Goal: Information Seeking & Learning: Learn about a topic

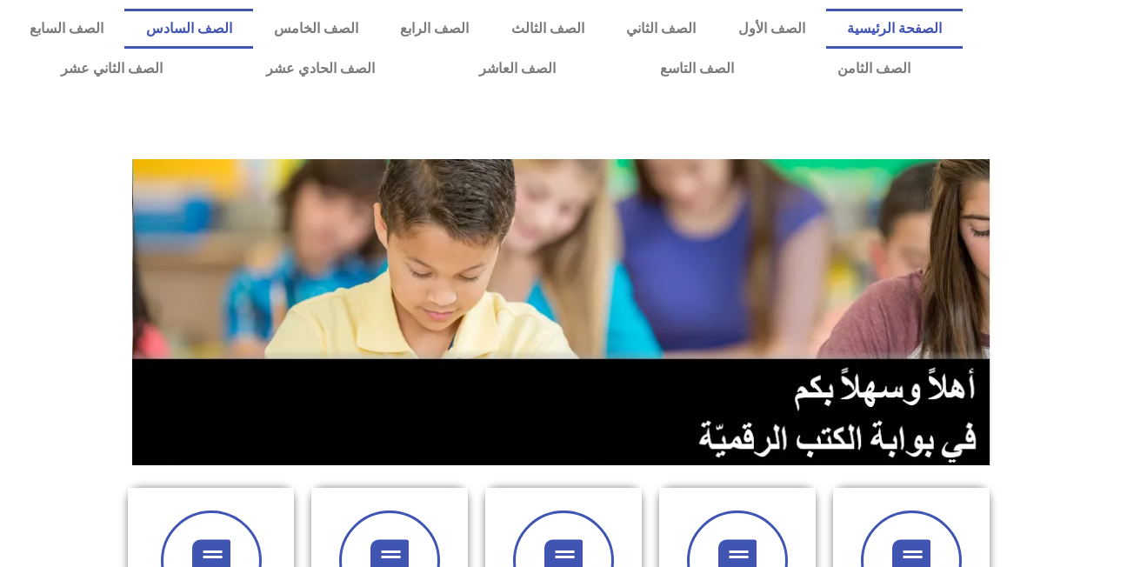
click at [252, 33] on link "الصف السادس" at bounding box center [188, 29] width 128 height 40
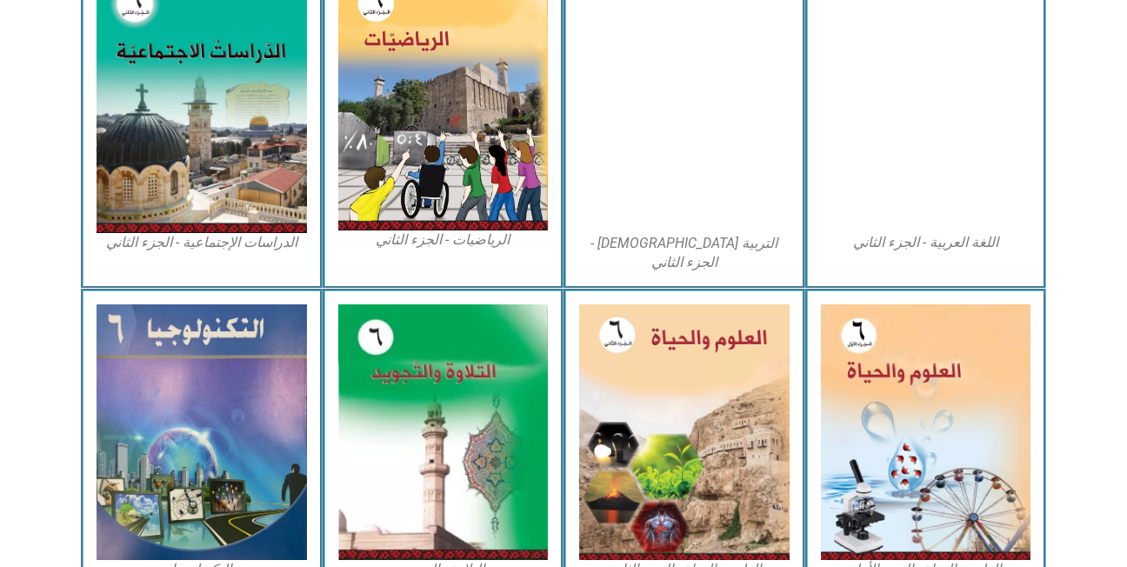
scroll to position [922, 0]
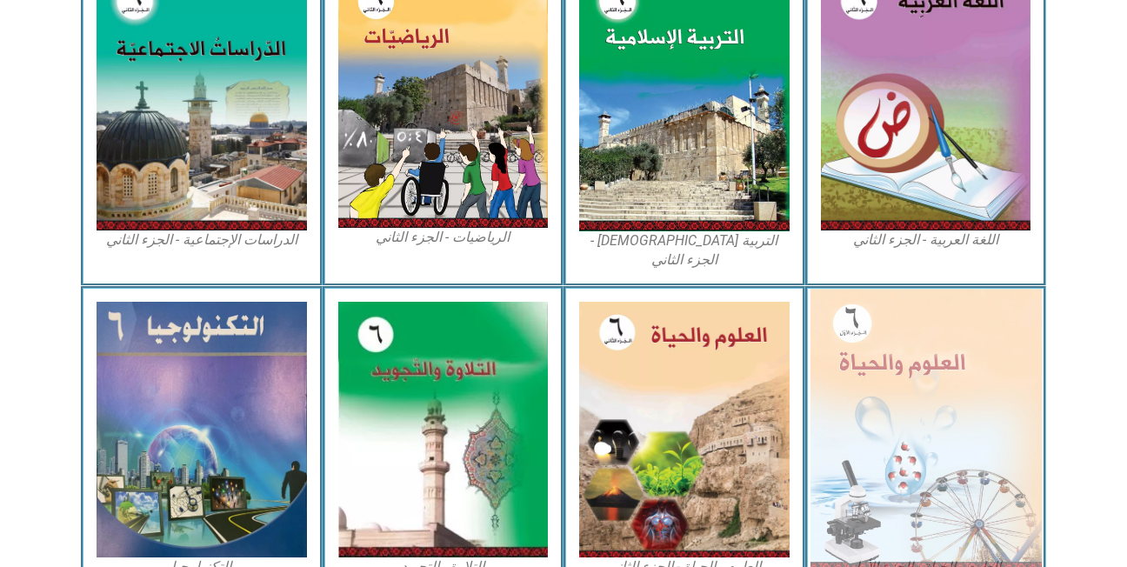
click at [961, 418] on img at bounding box center [925, 430] width 231 height 282
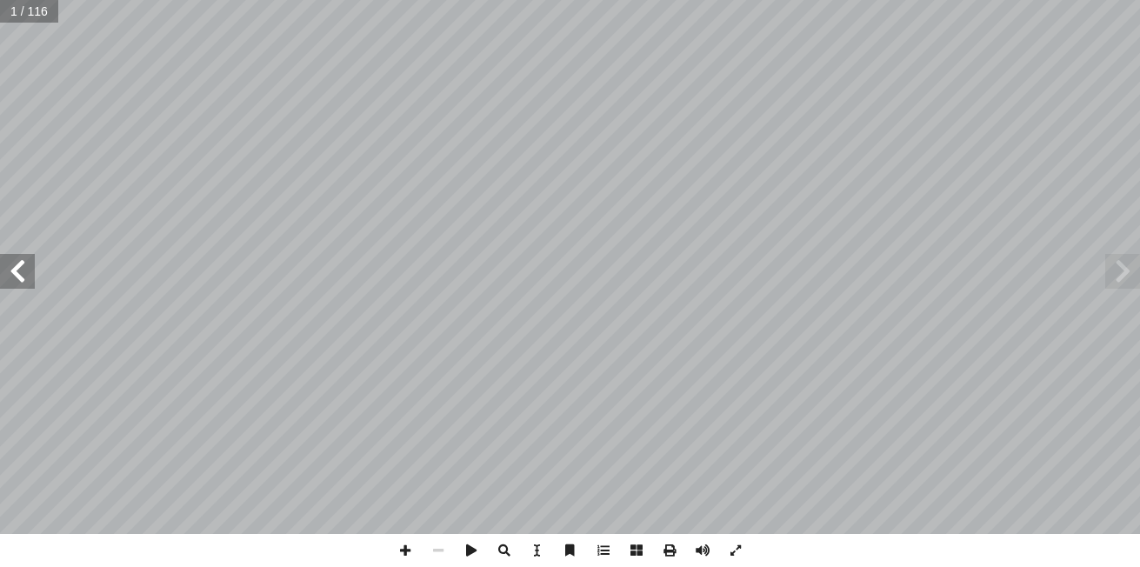
click at [10, 266] on span at bounding box center [17, 271] width 35 height 35
click at [1115, 261] on span at bounding box center [1122, 271] width 35 height 35
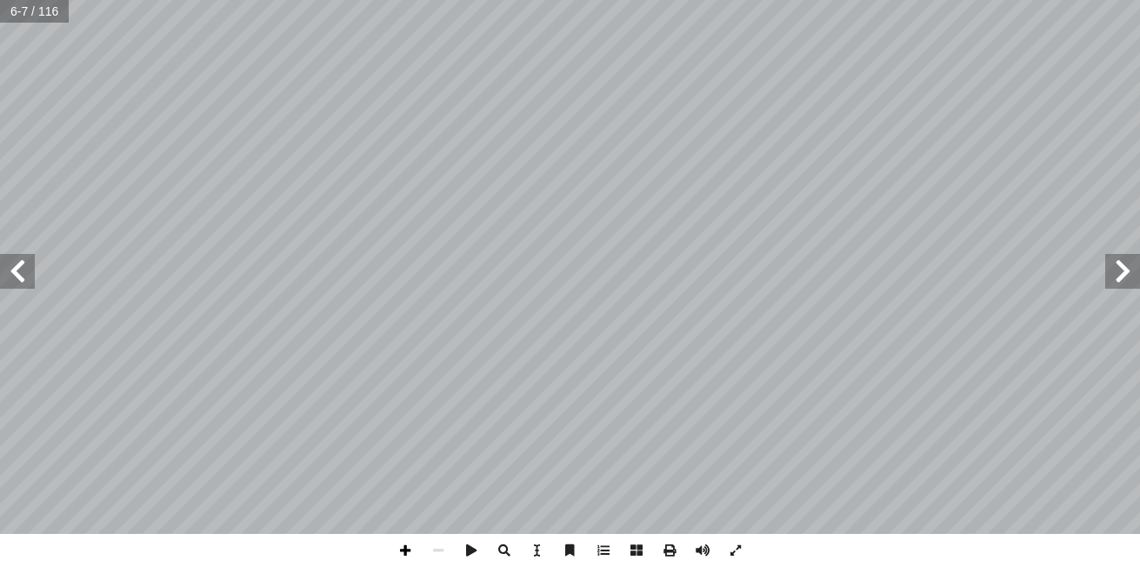
click at [411, 555] on span at bounding box center [405, 550] width 33 height 33
click at [436, 551] on span at bounding box center [438, 550] width 33 height 33
click at [444, 547] on span at bounding box center [438, 550] width 33 height 33
click at [1123, 262] on span at bounding box center [1122, 271] width 35 height 35
click at [431, 551] on span at bounding box center [438, 550] width 33 height 33
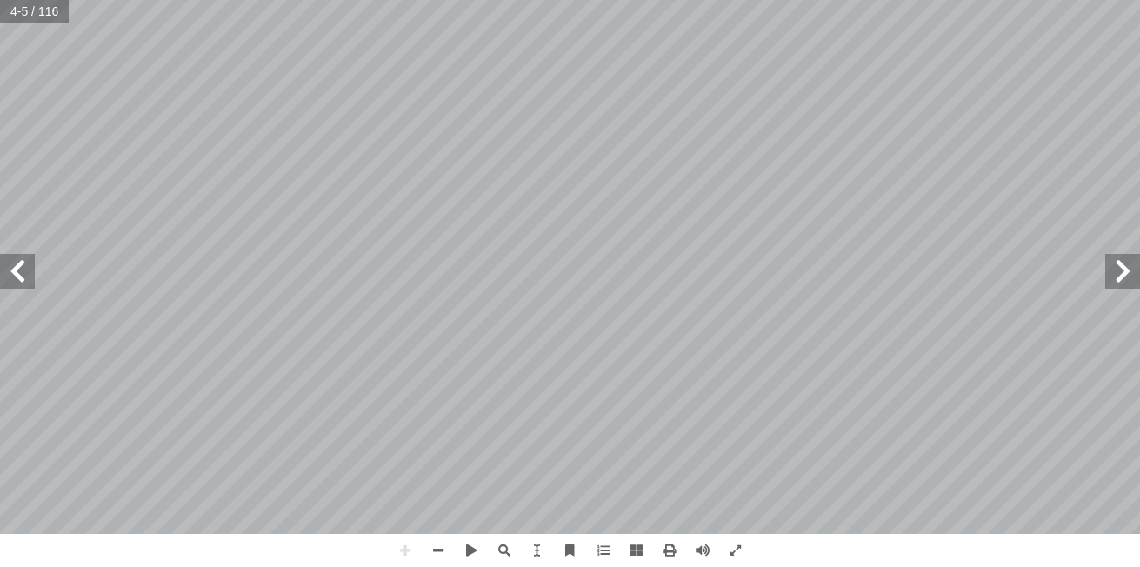
click at [28, 281] on span at bounding box center [17, 271] width 35 height 35
click at [1116, 263] on span at bounding box center [1122, 271] width 35 height 35
click at [444, 545] on span at bounding box center [438, 550] width 33 height 33
